Goal: Entertainment & Leisure: Consume media (video, audio)

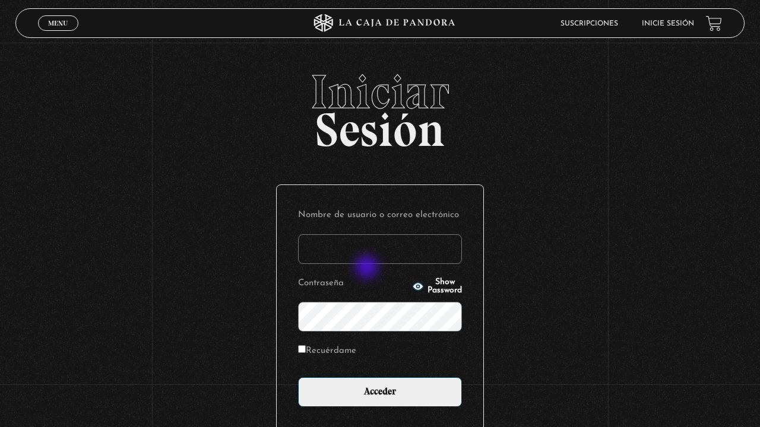
type input "maucamp50@yahoo.es"
click at [301, 348] on input "Recuérdame" at bounding box center [302, 349] width 8 height 8
checkbox input "true"
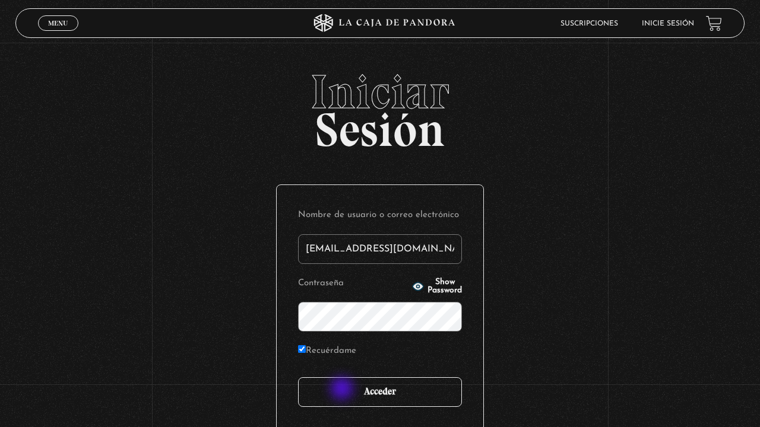
click at [343, 390] on input "Acceder" at bounding box center [380, 392] width 164 height 30
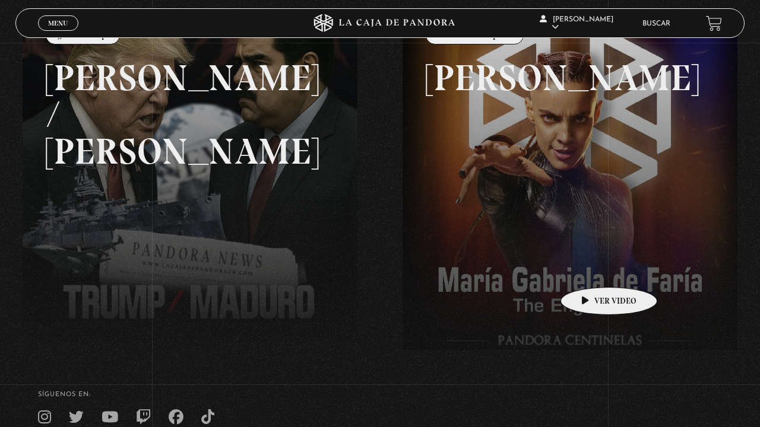
scroll to position [177, 0]
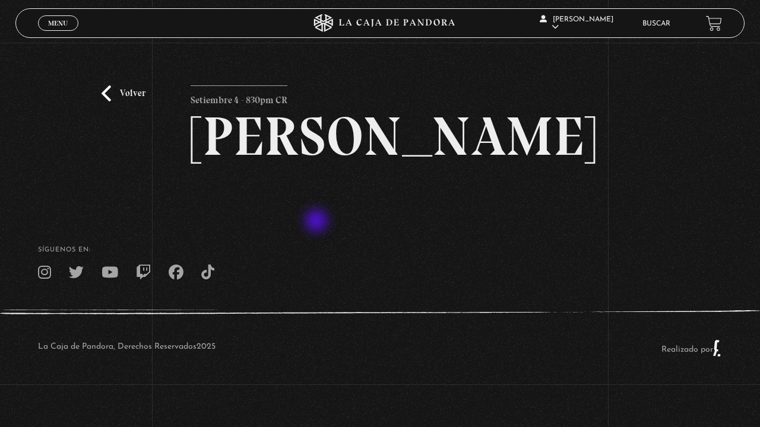
scroll to position [14, 0]
click at [299, 164] on h2 "[PERSON_NAME]" at bounding box center [380, 136] width 379 height 55
click at [396, 164] on h2 "[PERSON_NAME]" at bounding box center [380, 136] width 379 height 55
click at [104, 88] on link "Volver" at bounding box center [123, 93] width 44 height 16
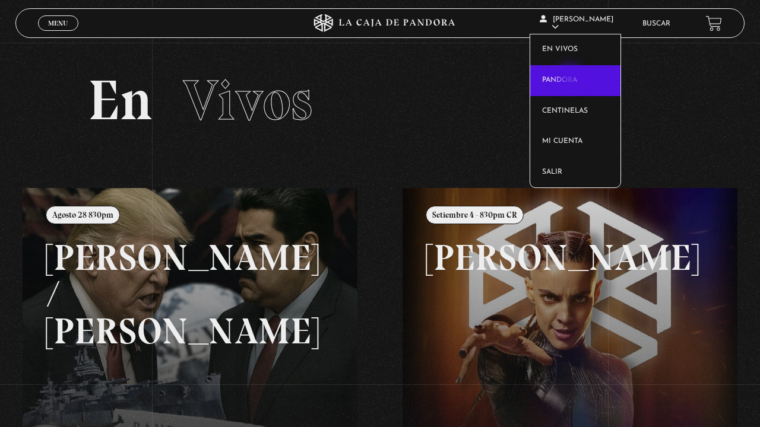
click at [571, 78] on link "Pandora" at bounding box center [575, 80] width 90 height 31
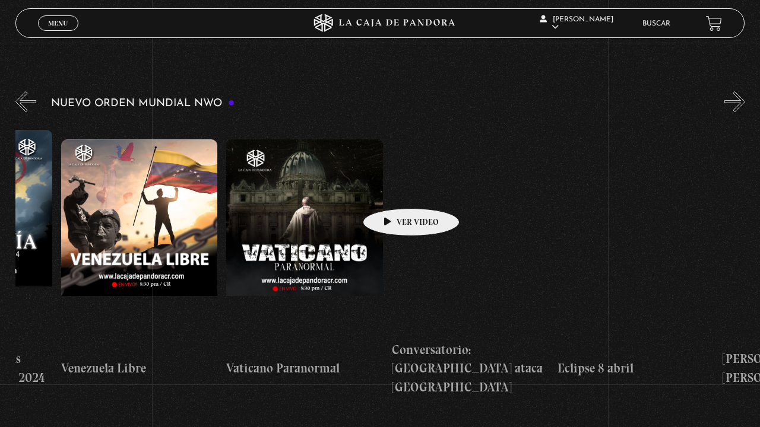
scroll to position [0, 2411]
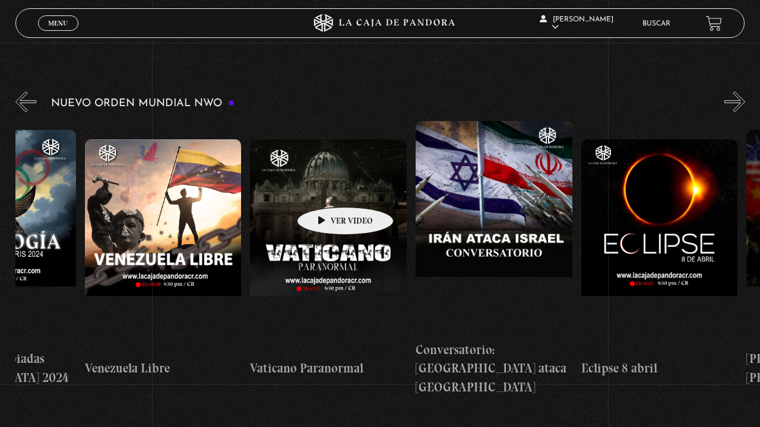
click at [326, 189] on figure at bounding box center [328, 246] width 157 height 214
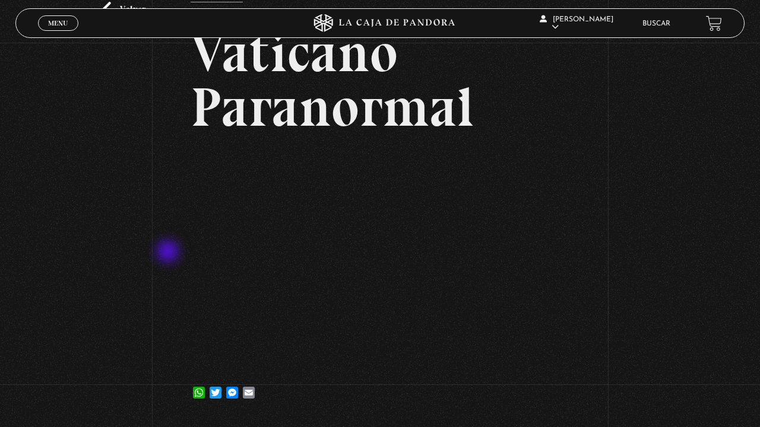
scroll to position [88, 0]
